Goal: Browse casually

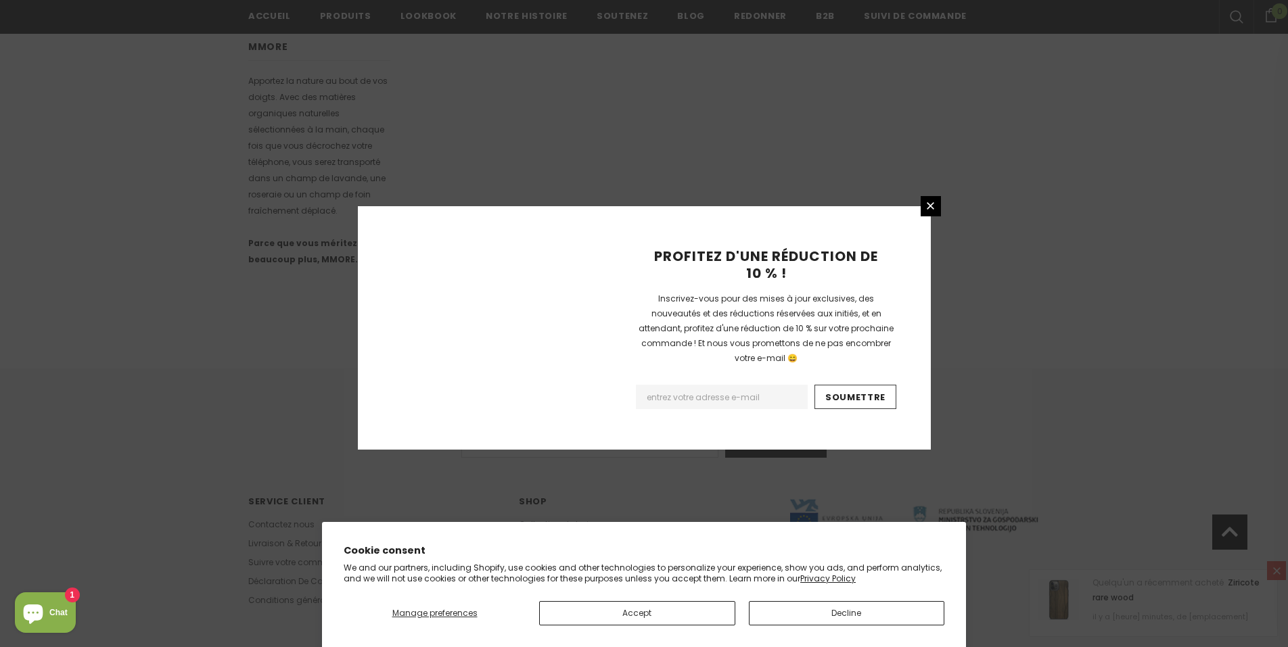
scroll to position [772, 0]
